Goal: Unclear

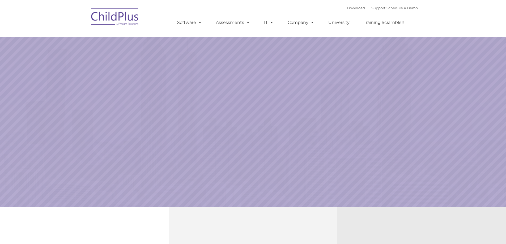
select select "MEDIUM"
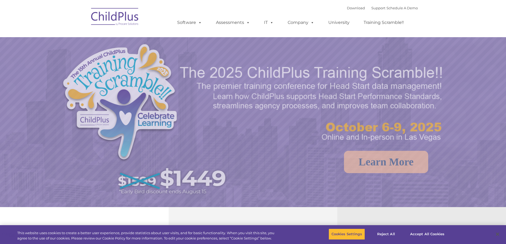
select select "MEDIUM"
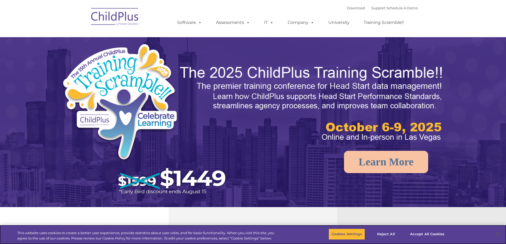
click at [126, 18] on img at bounding box center [114, 17] width 53 height 27
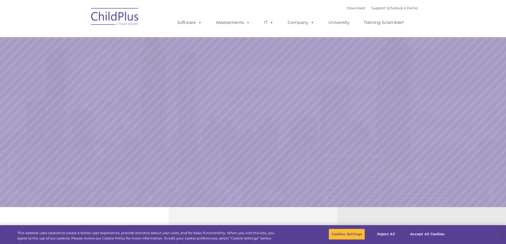
select select "MEDIUM"
